Goal: Information Seeking & Learning: Learn about a topic

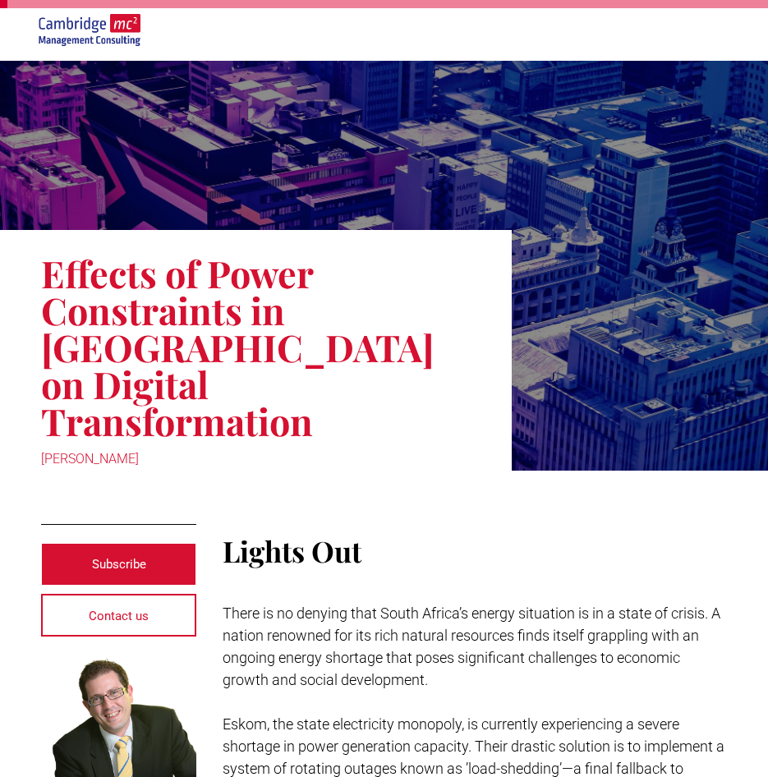
scroll to position [82, 0]
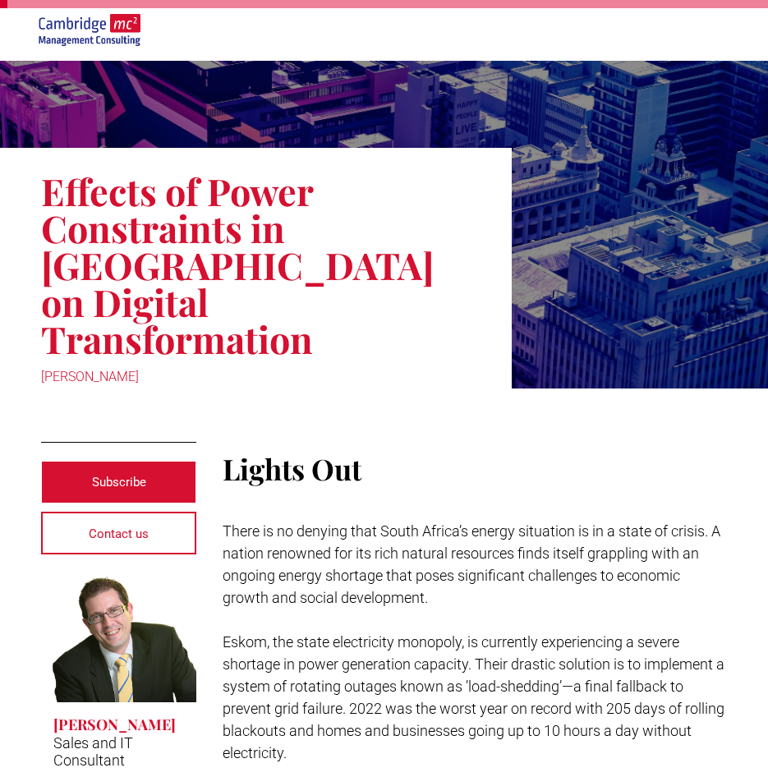
drag, startPoint x: 36, startPoint y: 339, endPoint x: 130, endPoint y: 346, distance: 93.9
click at [130, 346] on div "Effects of Power Constraints in South Africa on Digital Transformation Olivia W…" at bounding box center [256, 268] width 512 height 241
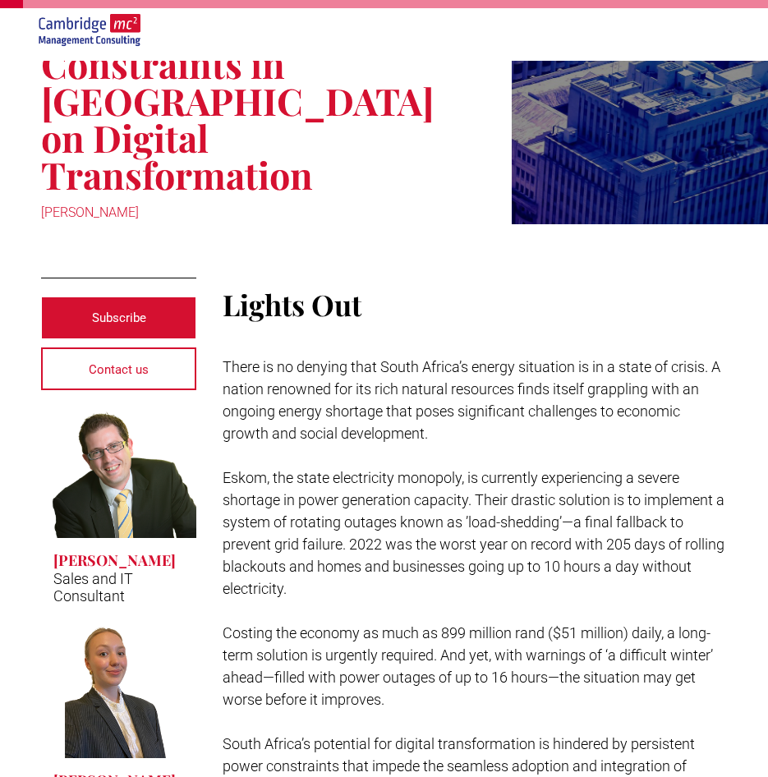
scroll to position [411, 0]
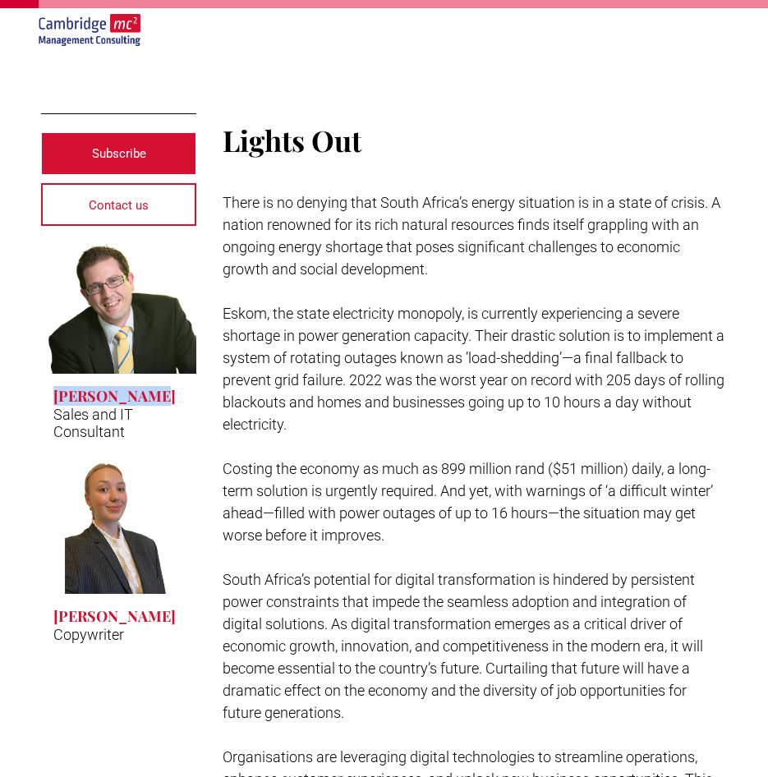
drag, startPoint x: 43, startPoint y: 357, endPoint x: 141, endPoint y: 359, distance: 97.8
click at [141, 374] on span "Elia Tsouros Sales and IT Consultant Button" at bounding box center [118, 414] width 155 height 81
copy h3 "Elia Tsouros"
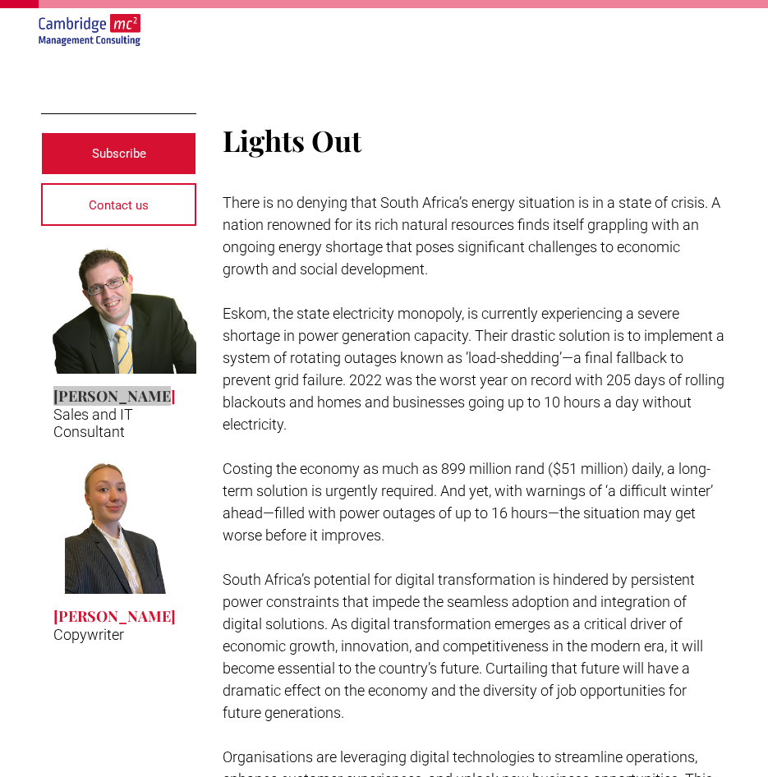
scroll to position [0, 0]
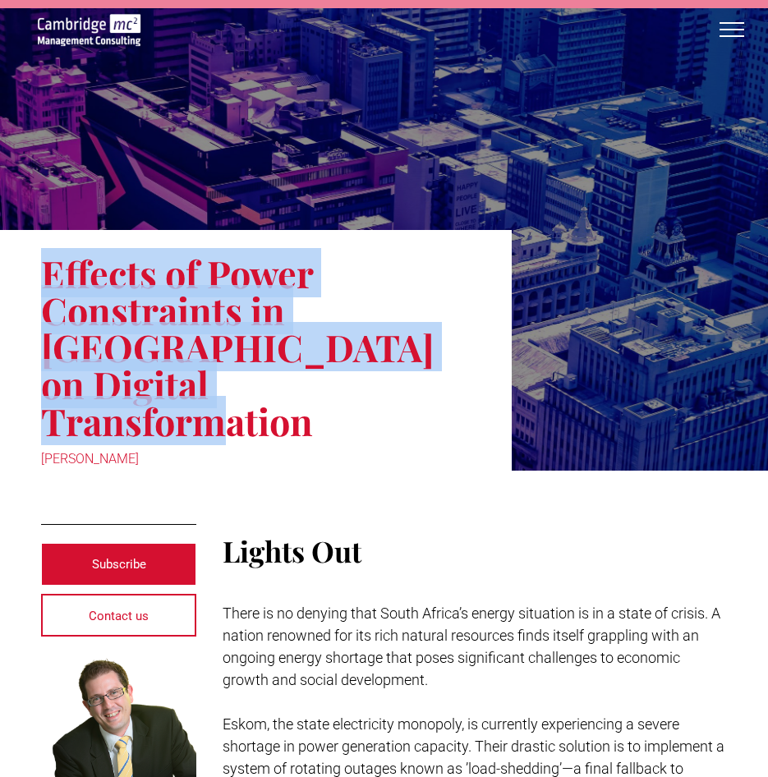
drag, startPoint x: 30, startPoint y: 261, endPoint x: 312, endPoint y: 386, distance: 309.0
click at [312, 386] on div "Effects of Power Constraints in South Africa on Digital Transformation Olivia W…" at bounding box center [256, 350] width 512 height 241
copy h1 "Effects of Power Constraints in South Africa on Digital Transformation"
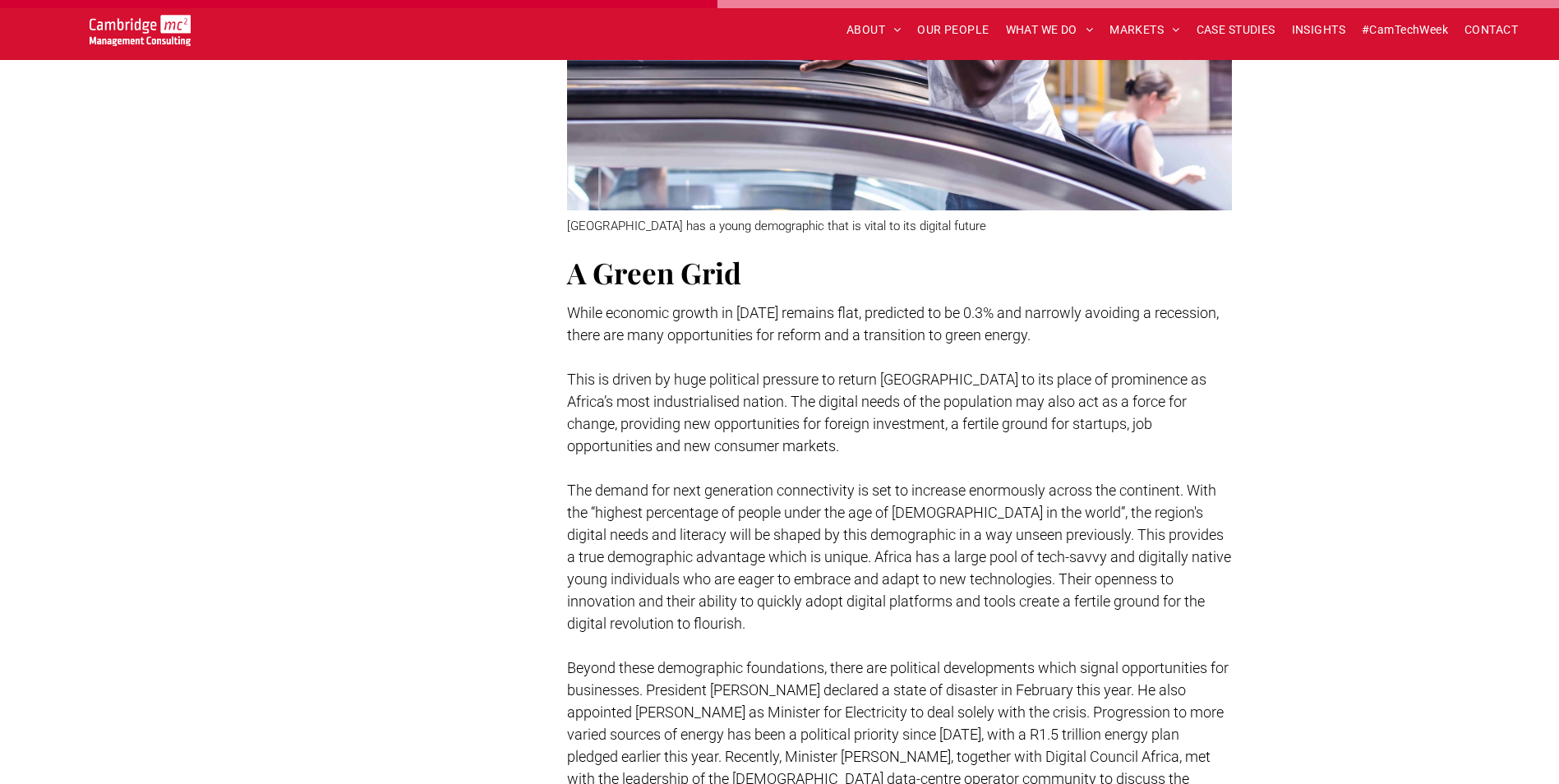
scroll to position [2665, 0]
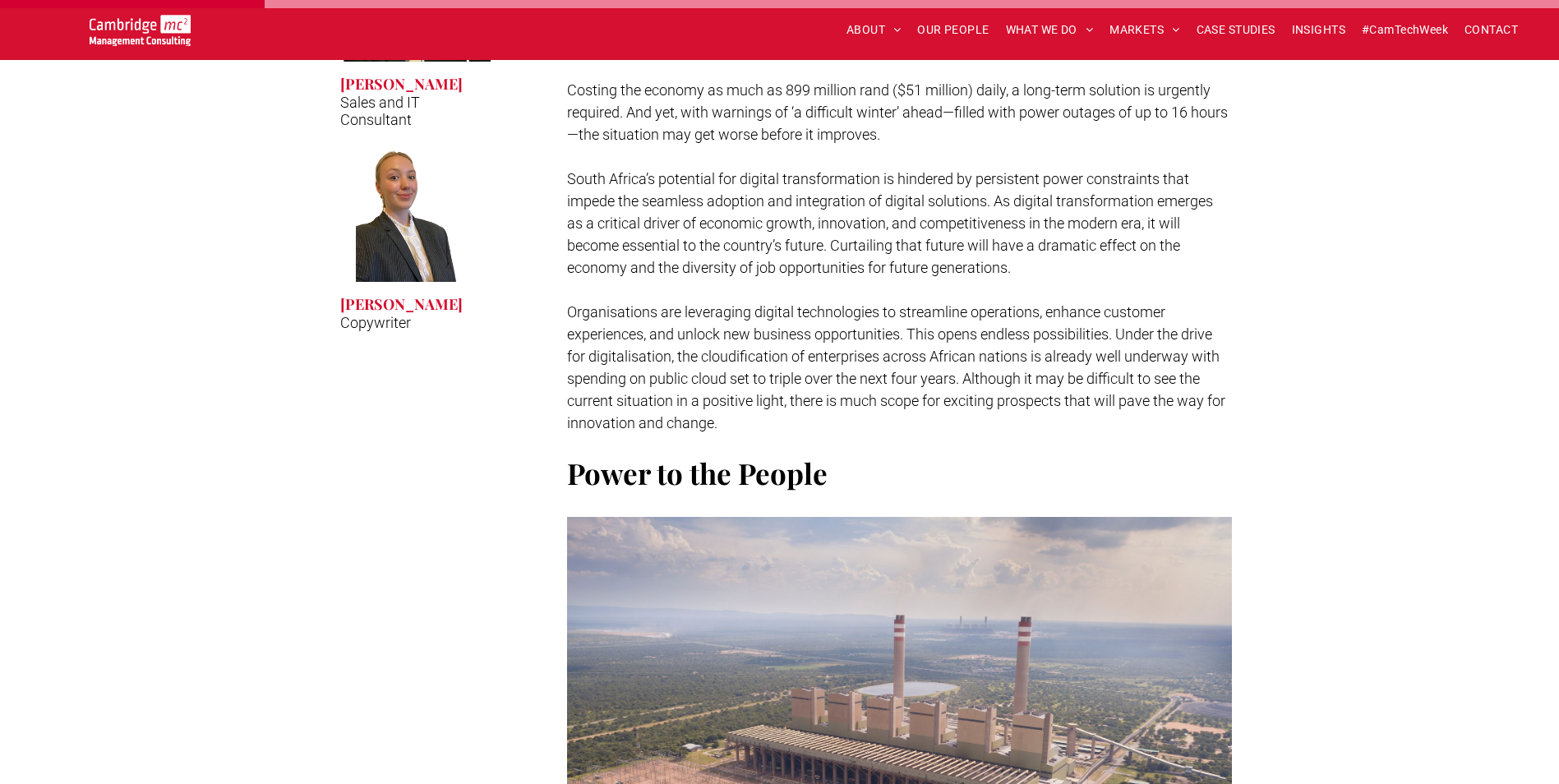
drag, startPoint x: 1069, startPoint y: 546, endPoint x: 1079, endPoint y: 557, distance: 14.5
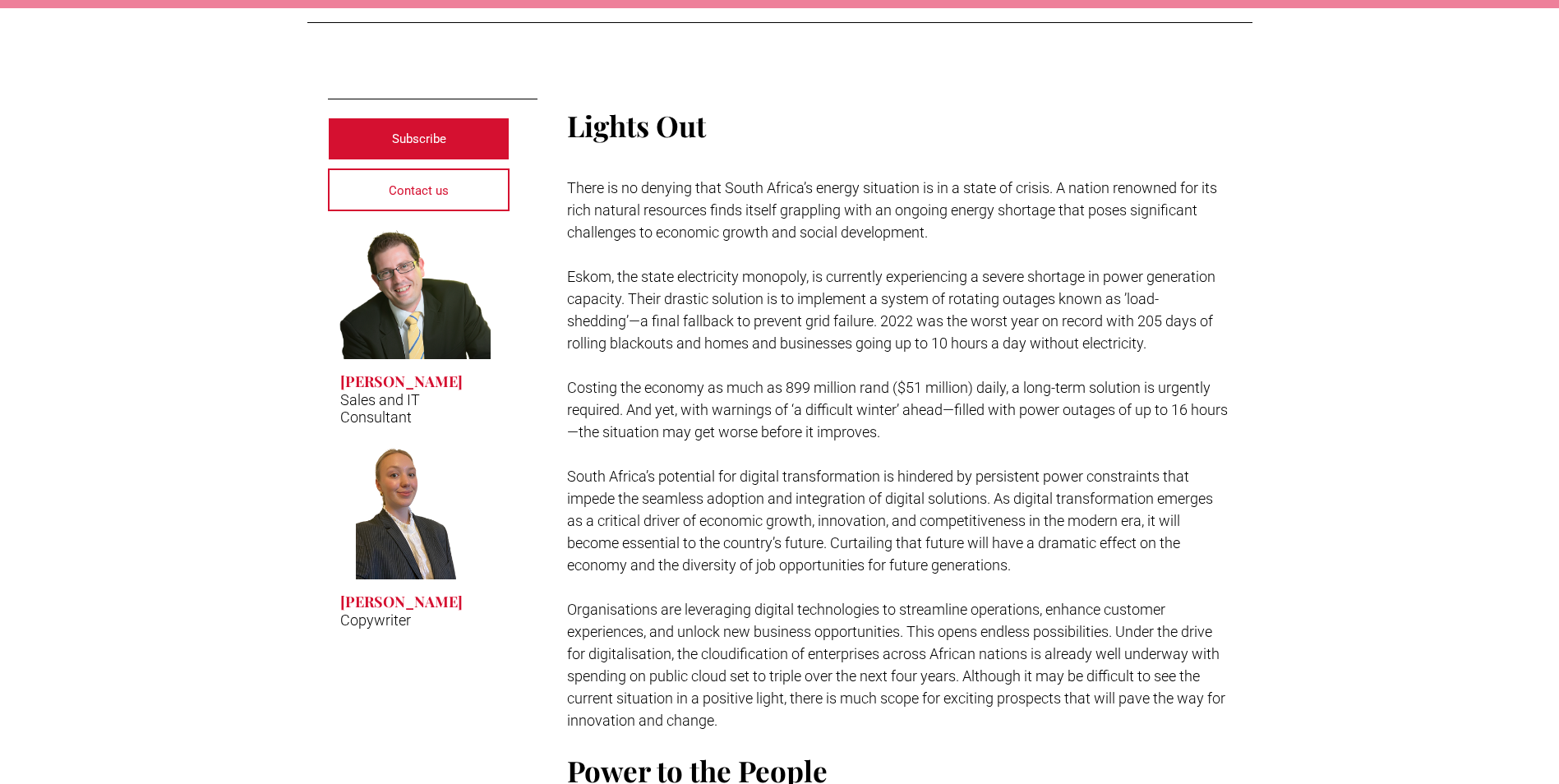
scroll to position [0, 0]
